Goal: Information Seeking & Learning: Find specific fact

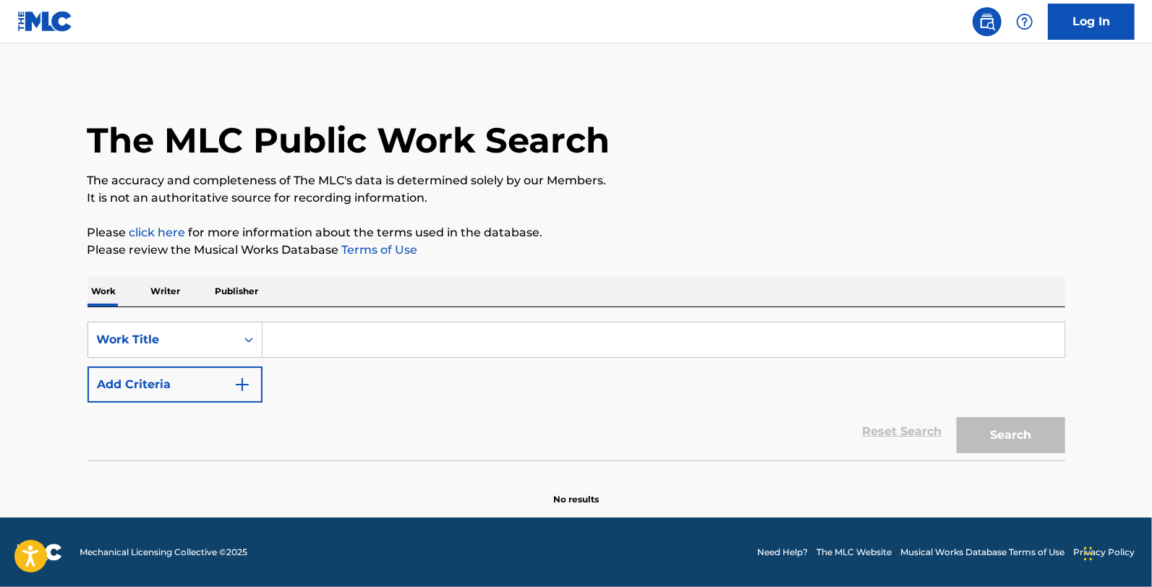
click at [516, 338] on input "Search Form" at bounding box center [664, 340] width 802 height 35
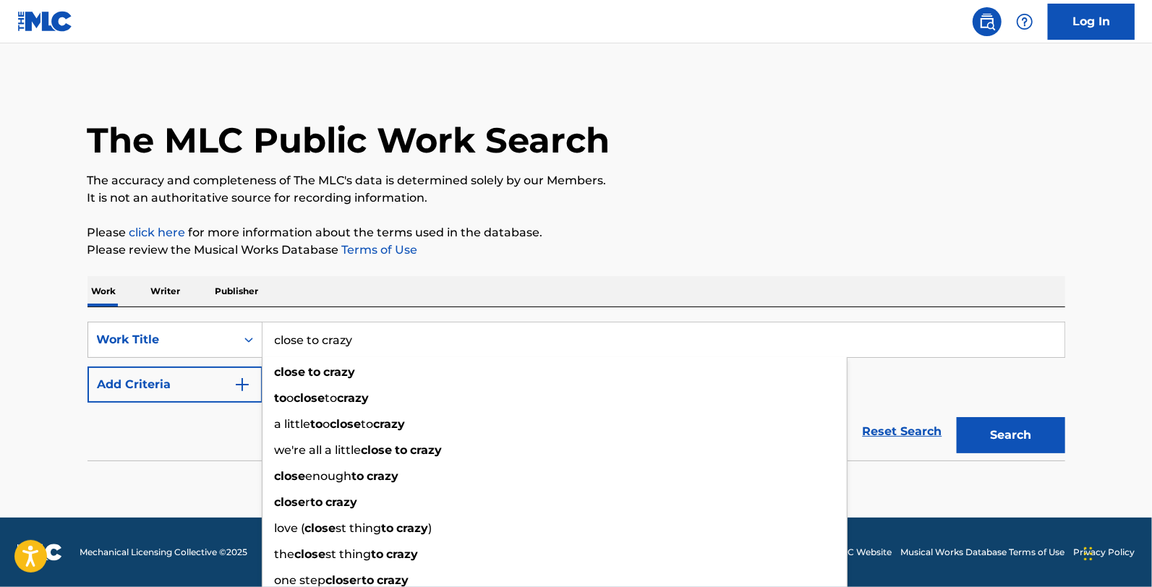
type input "close to crazy"
click at [540, 258] on div "The MLC Public Work Search The accuracy and completeness of The MLC's data is d…" at bounding box center [576, 293] width 1013 height 427
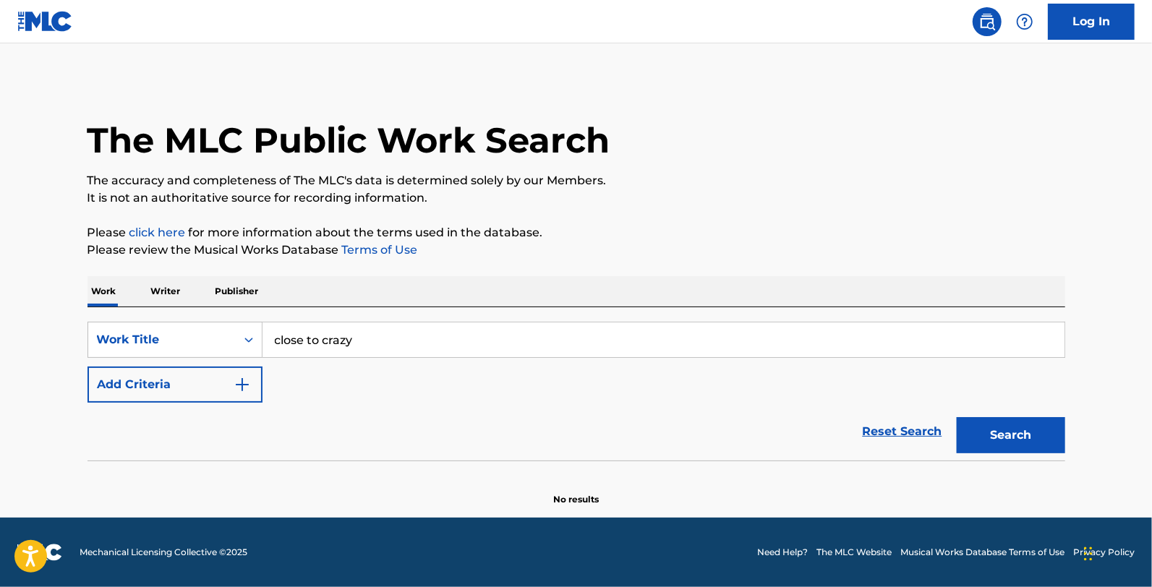
click at [174, 405] on div "Reset Search Search" at bounding box center [577, 432] width 978 height 58
click at [205, 395] on button "Add Criteria" at bounding box center [175, 385] width 175 height 36
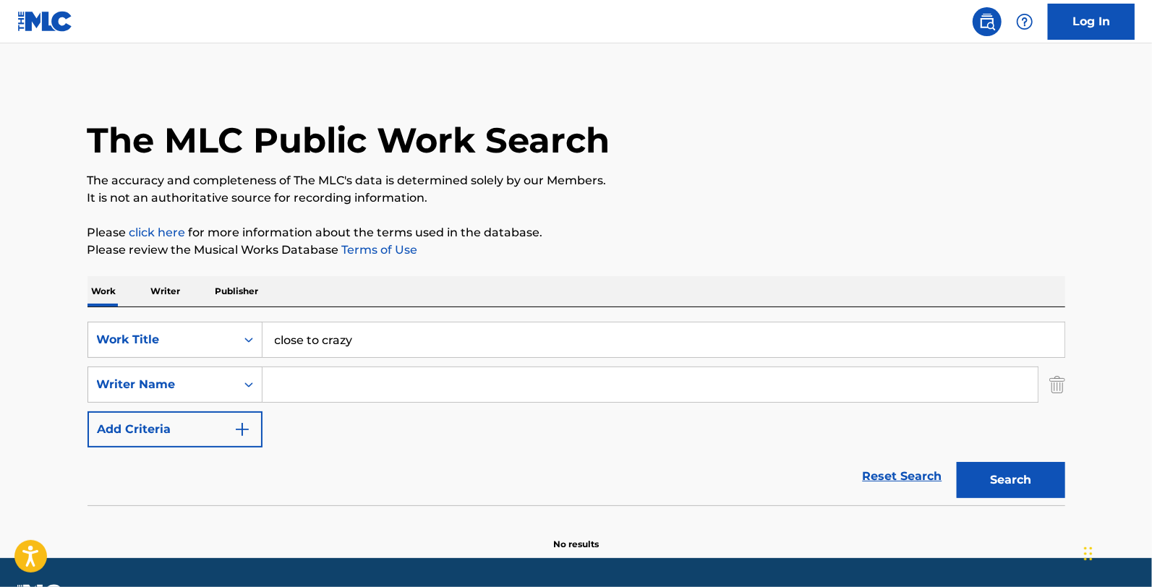
click at [322, 381] on input "Search Form" at bounding box center [650, 384] width 775 height 35
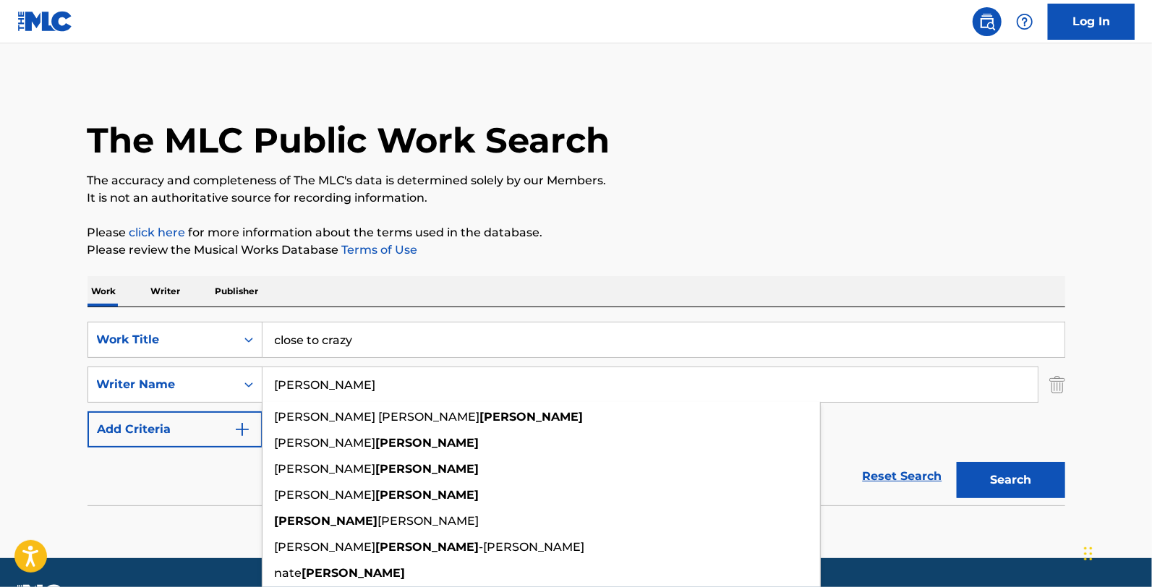
type input "[PERSON_NAME]"
click at [957, 462] on button "Search" at bounding box center [1011, 480] width 108 height 36
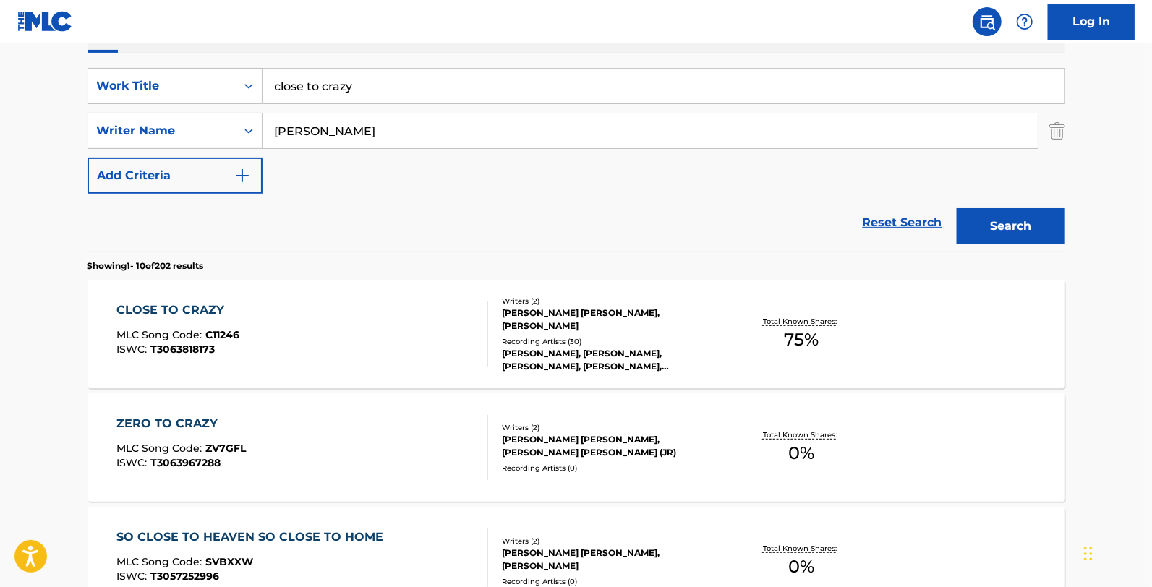
scroll to position [292, 0]
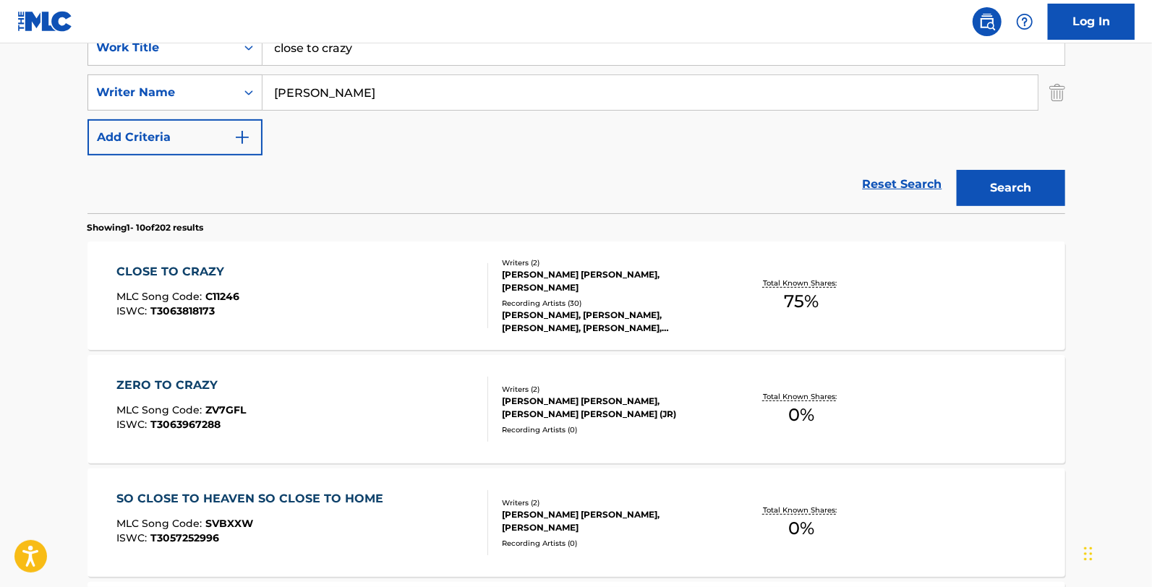
click at [704, 323] on div "[PERSON_NAME], [PERSON_NAME], [PERSON_NAME], [PERSON_NAME], [PERSON_NAME]" at bounding box center [611, 322] width 218 height 26
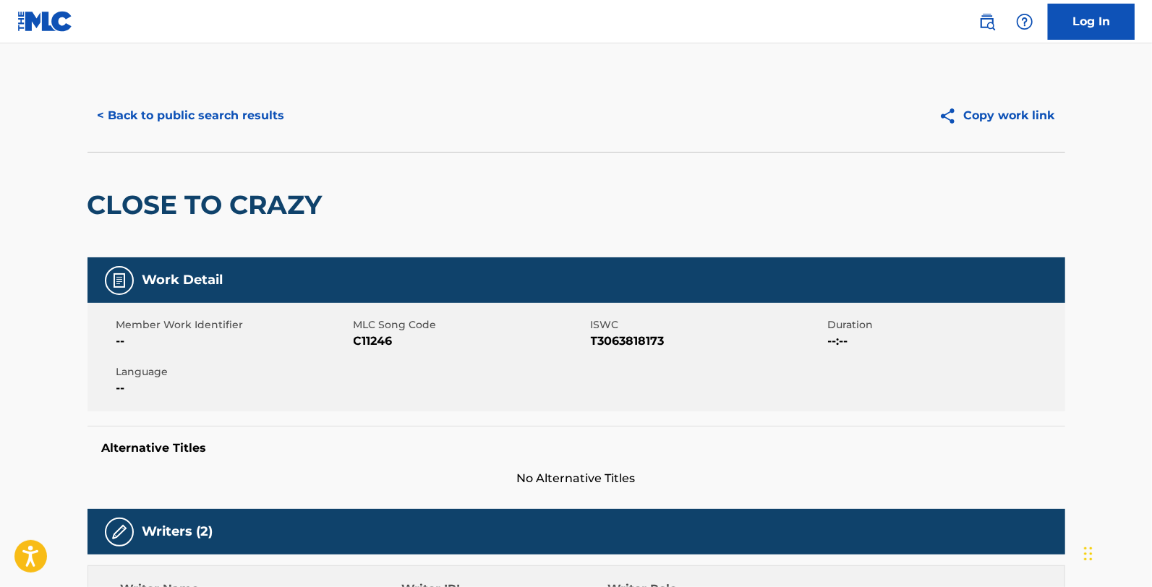
click at [229, 117] on button "< Back to public search results" at bounding box center [192, 116] width 208 height 36
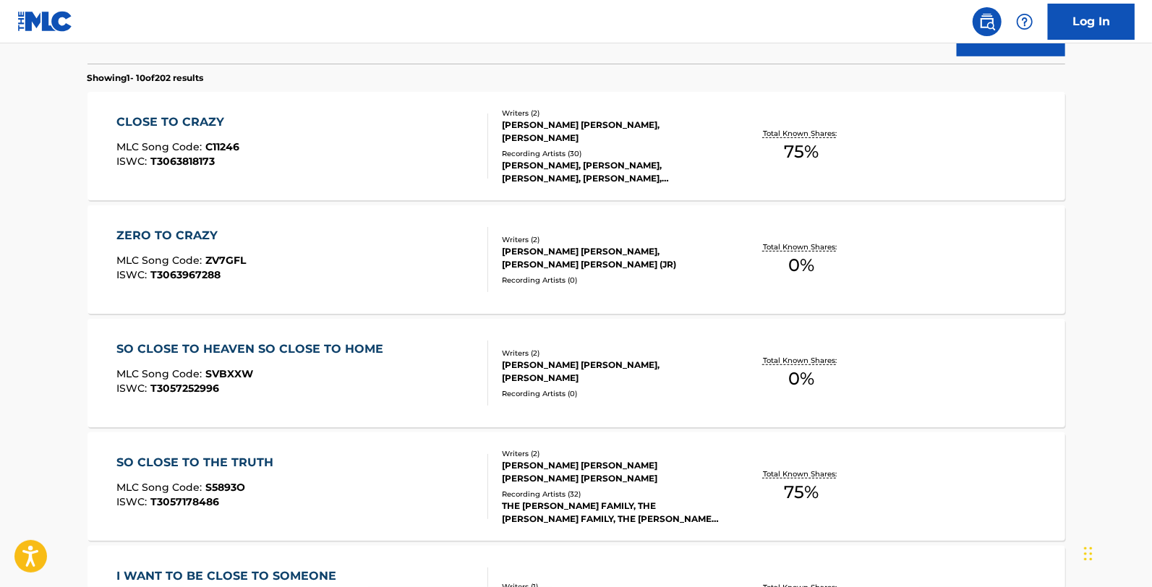
scroll to position [546, 0]
